Goal: Task Accomplishment & Management: Use online tool/utility

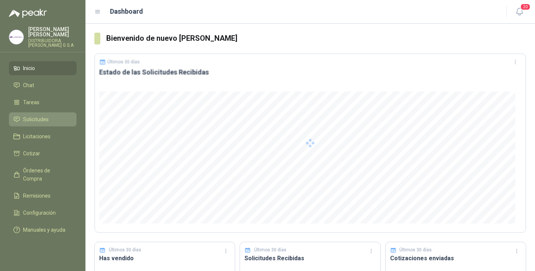
click at [37, 115] on span "Solicitudes" at bounding box center [36, 119] width 26 height 8
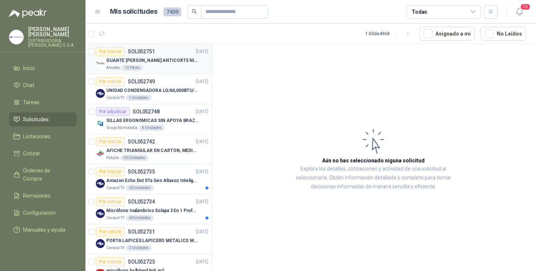
click at [150, 60] on p "GUANTE [PERSON_NAME] ANTICORTE NIV 5 TALLA L" at bounding box center [152, 60] width 92 height 7
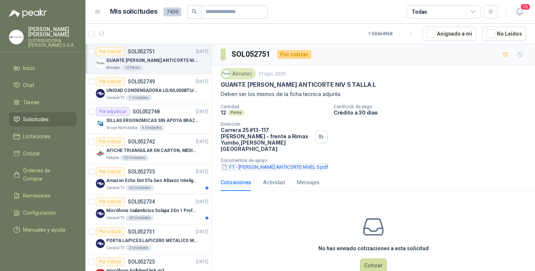
click at [269, 163] on button "FT - [PERSON_NAME] ANTICORTE NIVEL 5.pdf" at bounding box center [275, 167] width 108 height 8
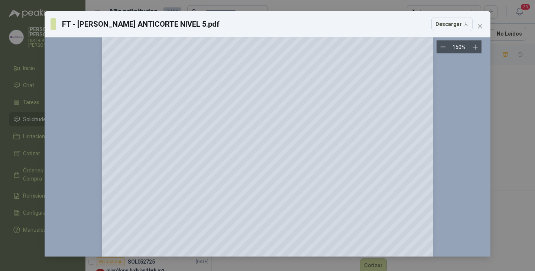
scroll to position [37, 0]
click at [481, 26] on icon "close" at bounding box center [480, 26] width 6 height 6
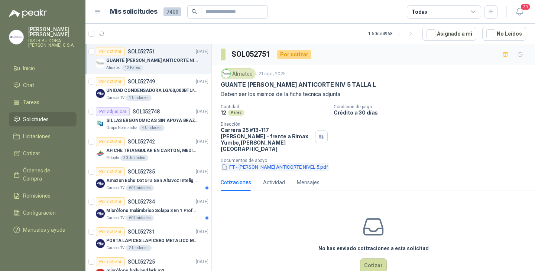
click at [279, 163] on button "FT - [PERSON_NAME] ANTICORTE NIVEL 5.pdf" at bounding box center [275, 167] width 108 height 8
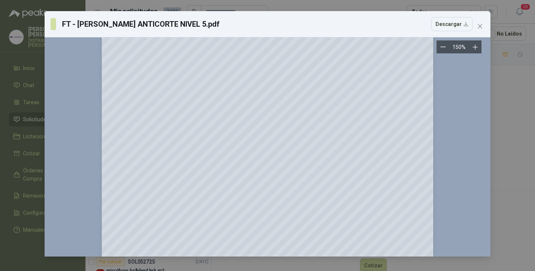
scroll to position [148, 0]
click at [483, 26] on span "Close" at bounding box center [480, 26] width 12 height 6
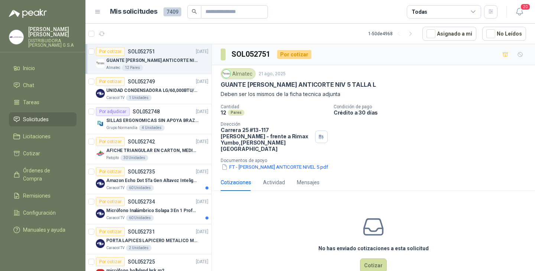
scroll to position [10, 0]
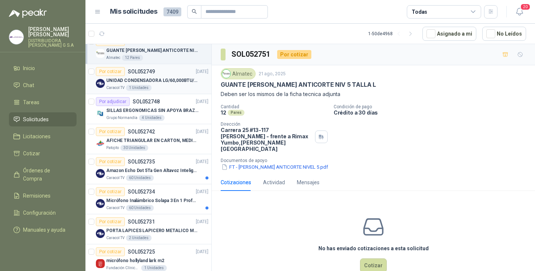
click at [141, 79] on p "UNIDAD CONDENSADORA LG/60,000BTU/220V/R410A: I" at bounding box center [152, 80] width 92 height 7
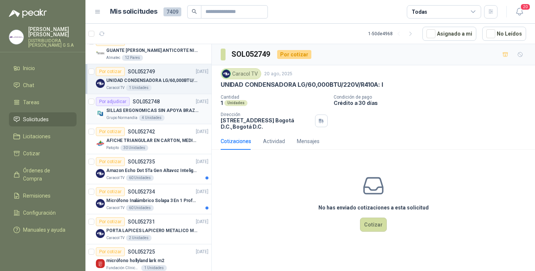
click at [133, 110] on p "SILLAS ERGONOMICAS SIN APOYA BRAZOS" at bounding box center [152, 110] width 92 height 7
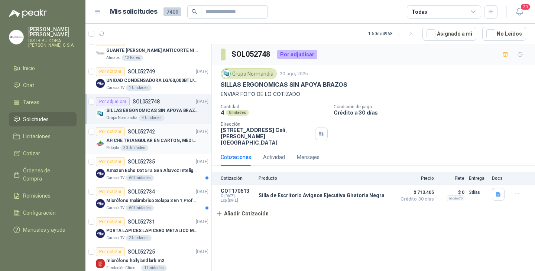
click at [147, 136] on div "AFICHE TRIANGULAR EN CARTON, MEDIDAS 30 CM X 45 CM" at bounding box center [157, 140] width 102 height 9
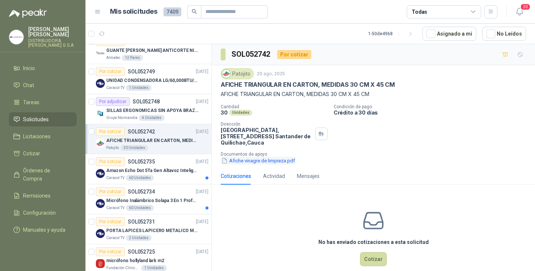
click at [262, 161] on button "Afiche vinagre de limpieza.pdf" at bounding box center [258, 161] width 75 height 8
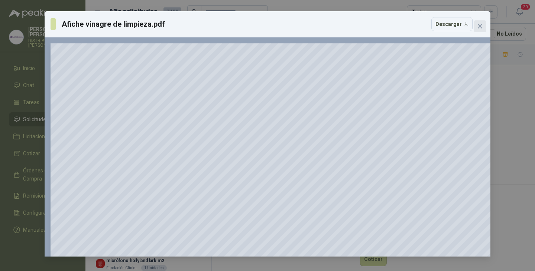
click at [479, 25] on icon "close" at bounding box center [480, 26] width 6 height 6
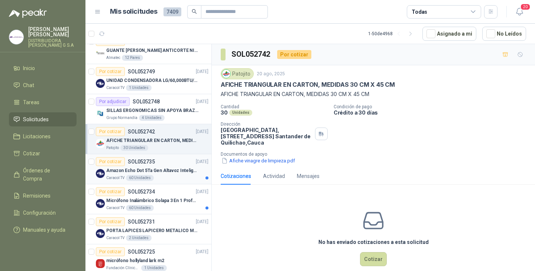
click at [150, 166] on div "Por cotizar SOL052735" at bounding box center [125, 161] width 59 height 9
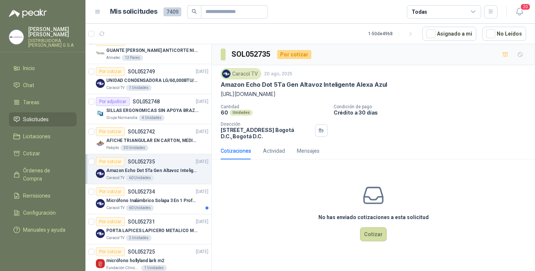
drag, startPoint x: 284, startPoint y: 104, endPoint x: 289, endPoint y: 107, distance: 5.5
click at [289, 107] on div "Caracol TV 20 ago, 2025 Amazon Echo Dot 5Ta Gen Altavoz Inteligente Alexa Azul …" at bounding box center [373, 103] width 305 height 71
drag, startPoint x: 277, startPoint y: 103, endPoint x: 221, endPoint y: 98, distance: 56.7
click at [221, 98] on p "[URL][DOMAIN_NAME]" at bounding box center [373, 94] width 305 height 8
copy p "[URL][DOMAIN_NAME]"
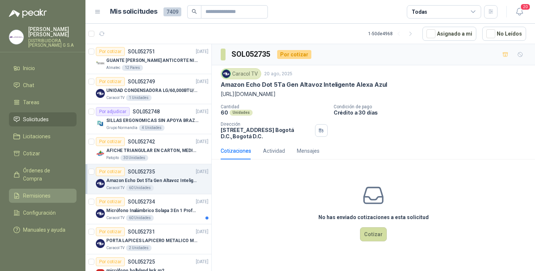
click at [35, 192] on span "Remisiones" at bounding box center [36, 196] width 27 height 8
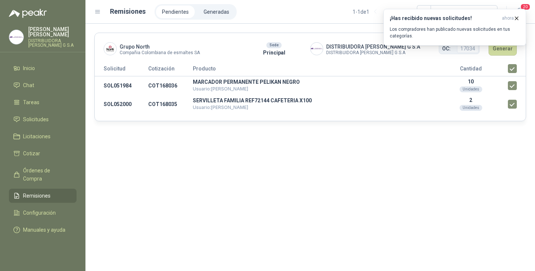
click at [500, 46] on div "¡Has recibido nuevas solicitudes! ahora Los compradores han publicado nuevas so…" at bounding box center [454, 27] width 143 height 37
click at [499, 46] on div "¡Has recibido nuevas solicitudes! ahora Los compradores han publicado nuevas so…" at bounding box center [454, 27] width 143 height 37
click at [518, 15] on icon "button" at bounding box center [516, 18] width 6 height 6
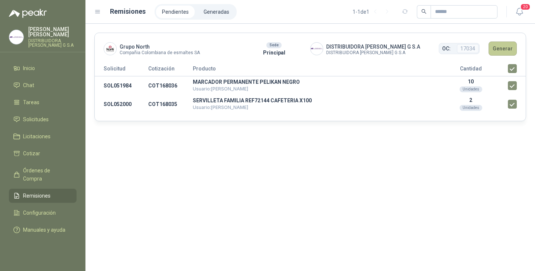
click at [500, 50] on button "Generar" at bounding box center [502, 49] width 28 height 14
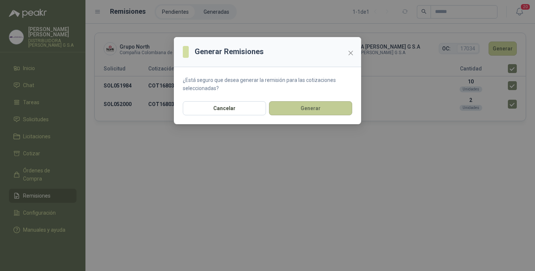
click at [306, 109] on button "Generar" at bounding box center [310, 108] width 83 height 14
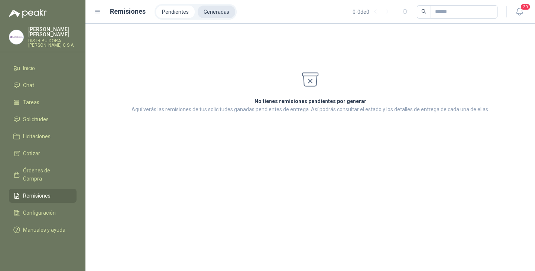
click at [212, 12] on li "Generadas" at bounding box center [216, 12] width 37 height 13
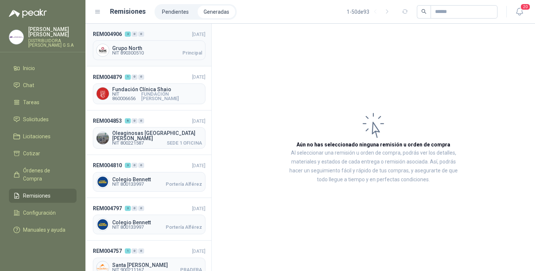
click at [143, 49] on span "Grupo North" at bounding box center [157, 48] width 90 height 5
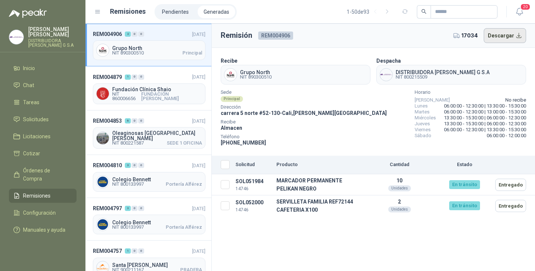
click at [521, 34] on button "Descargar" at bounding box center [504, 35] width 43 height 15
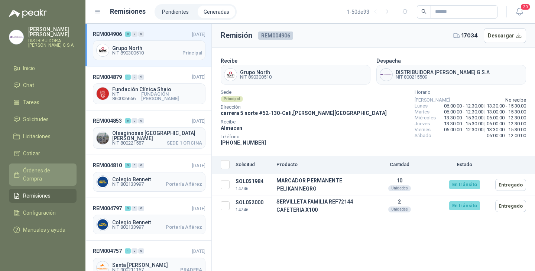
click at [45, 167] on span "Órdenes de Compra" at bounding box center [46, 175] width 46 height 16
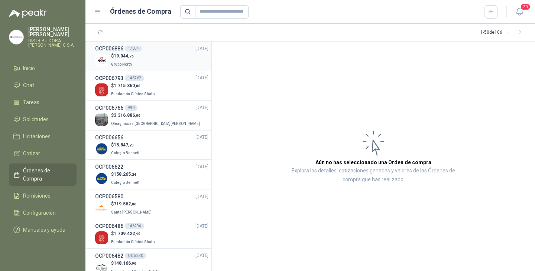
click at [128, 54] on span "19.044 ,76" at bounding box center [124, 55] width 20 height 5
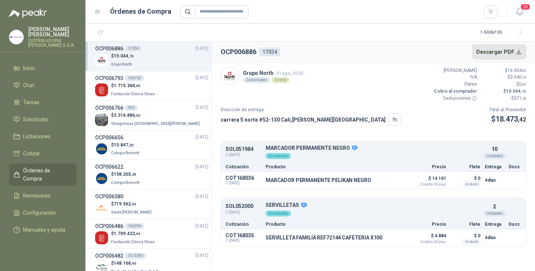
click at [510, 50] on button "Descargar PDF" at bounding box center [499, 52] width 54 height 15
click at [37, 115] on span "Solicitudes" at bounding box center [36, 119] width 26 height 8
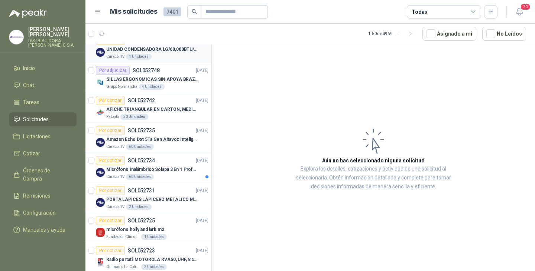
scroll to position [74, 0]
